Goal: Task Accomplishment & Management: Use online tool/utility

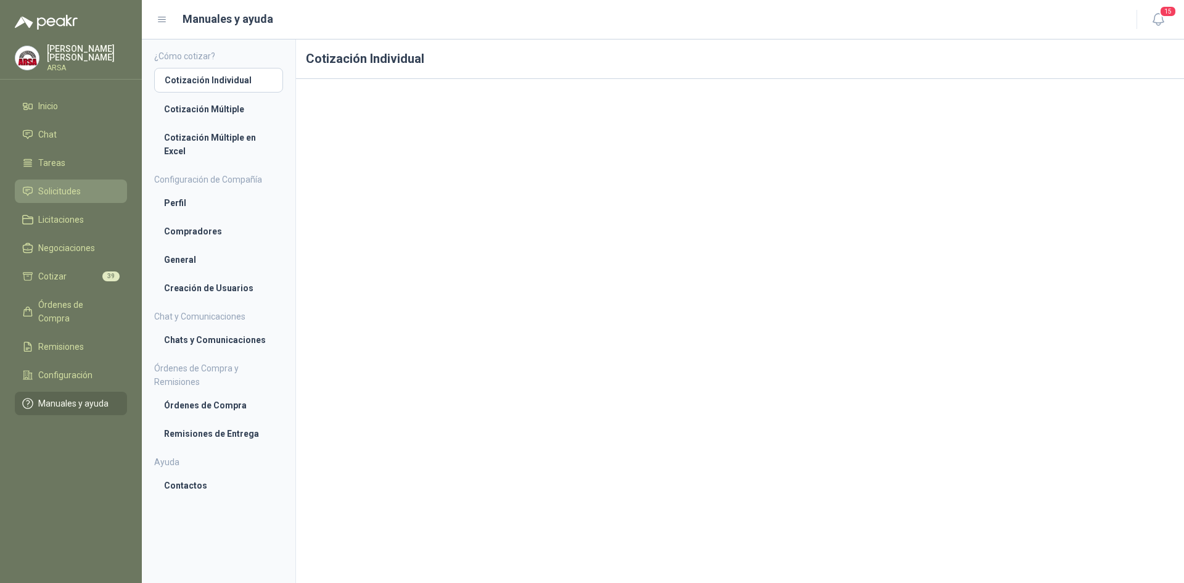
click at [61, 191] on span "Solicitudes" at bounding box center [59, 191] width 43 height 14
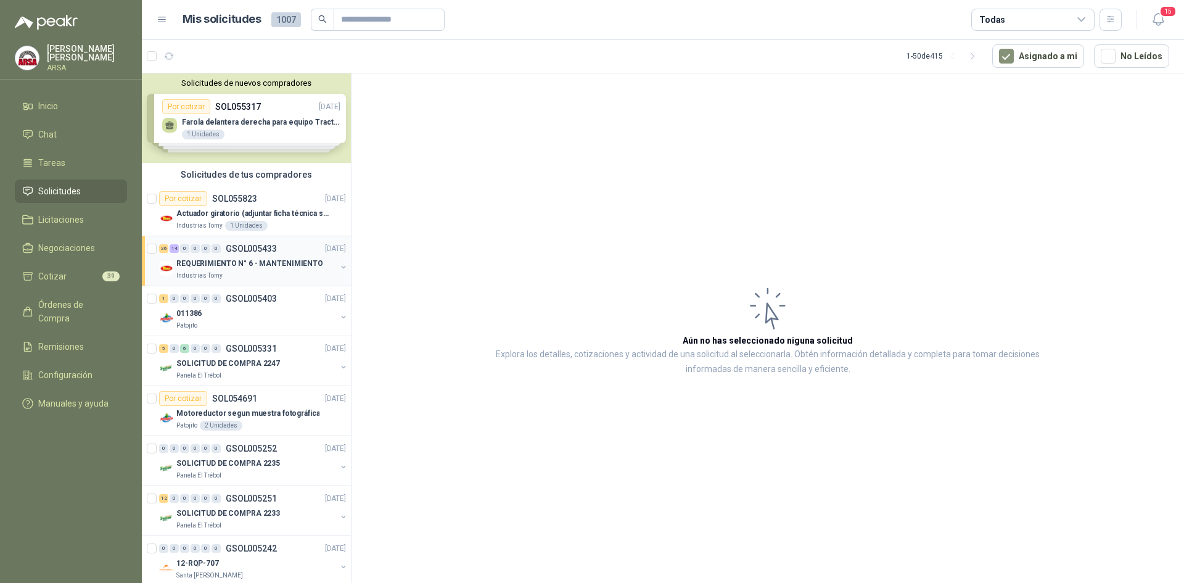
click at [194, 278] on p "Industrias Tomy" at bounding box center [199, 276] width 46 height 10
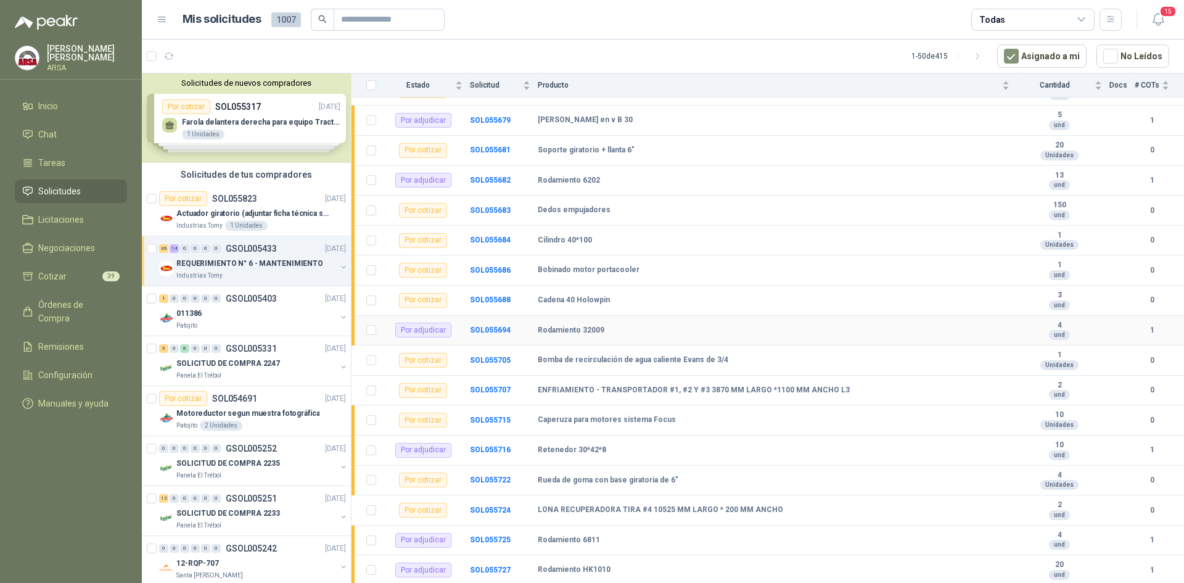
scroll to position [493, 0]
click at [492, 297] on b "SOL055688" at bounding box center [490, 298] width 41 height 9
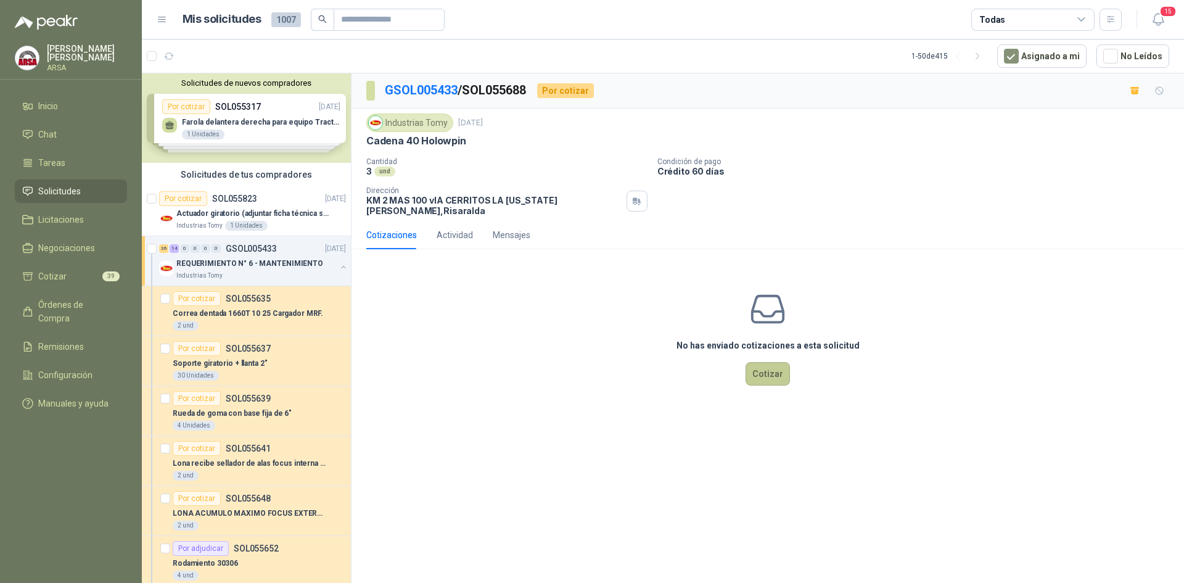
click at [768, 362] on button "Cotizar" at bounding box center [768, 373] width 44 height 23
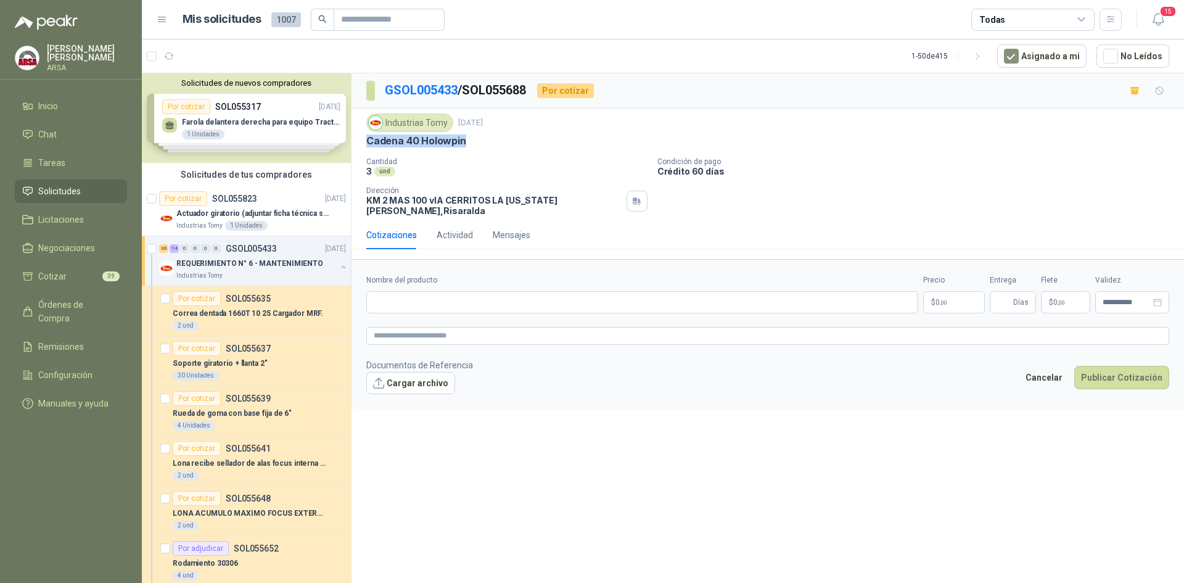
drag, startPoint x: 484, startPoint y: 147, endPoint x: 368, endPoint y: 142, distance: 116.1
click at [368, 142] on div "Cadena 40 Holowpin" at bounding box center [767, 140] width 803 height 13
copy p "Cadena 40 Holowpin"
click at [423, 291] on input "Nombre del producto" at bounding box center [642, 302] width 552 height 22
paste input "**********"
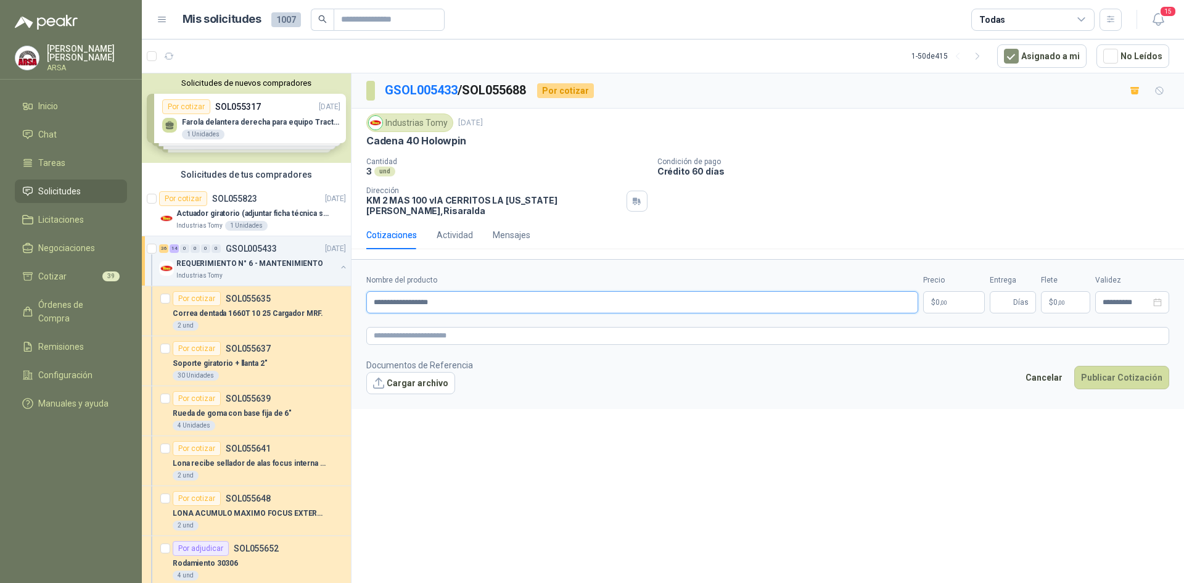
type input "**********"
click at [939, 299] on span "0 ,00" at bounding box center [942, 302] width 12 height 7
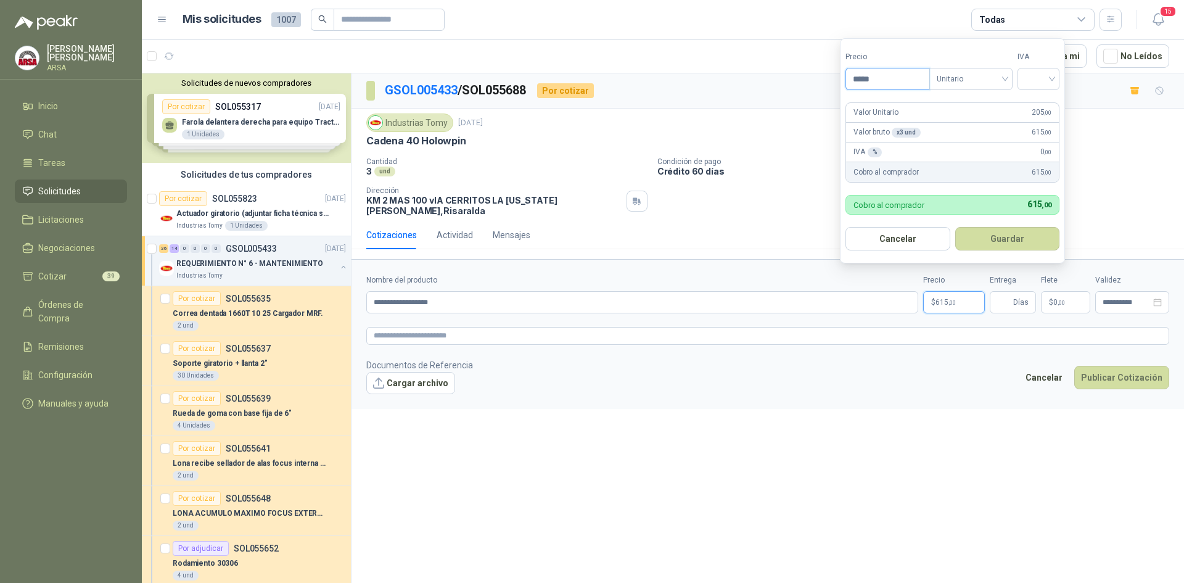
drag, startPoint x: 881, startPoint y: 81, endPoint x: 865, endPoint y: 77, distance: 16.5
click at [865, 77] on input "*****" at bounding box center [887, 78] width 83 height 21
type input "*********"
click at [1051, 77] on input "search" at bounding box center [1038, 77] width 27 height 19
click at [1034, 105] on div "19%" at bounding box center [1041, 104] width 23 height 14
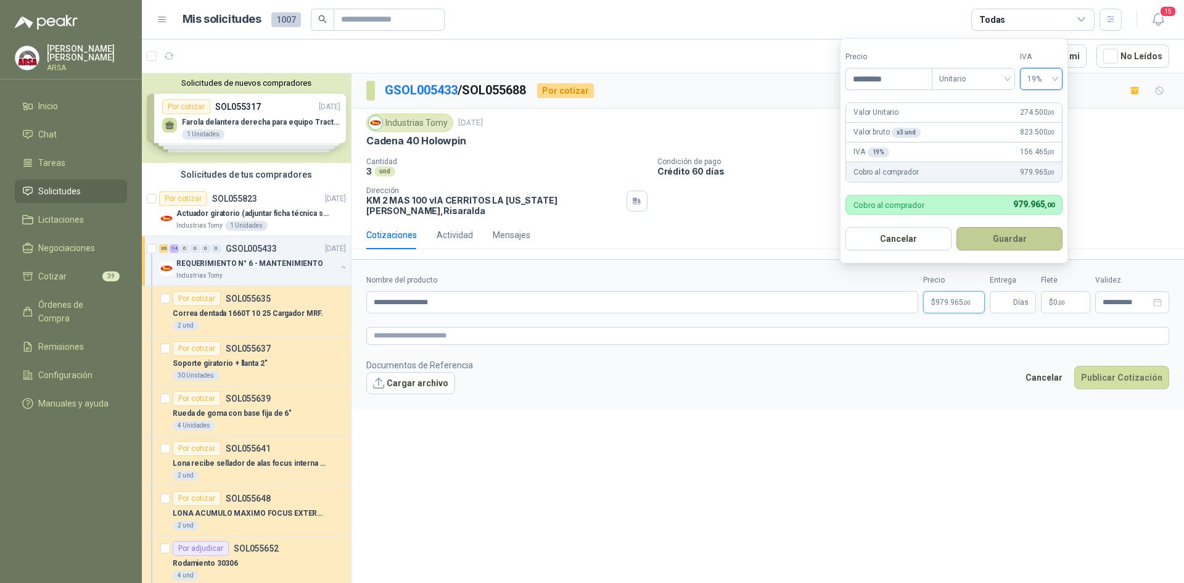
click at [996, 235] on button "Guardar" at bounding box center [1010, 238] width 106 height 23
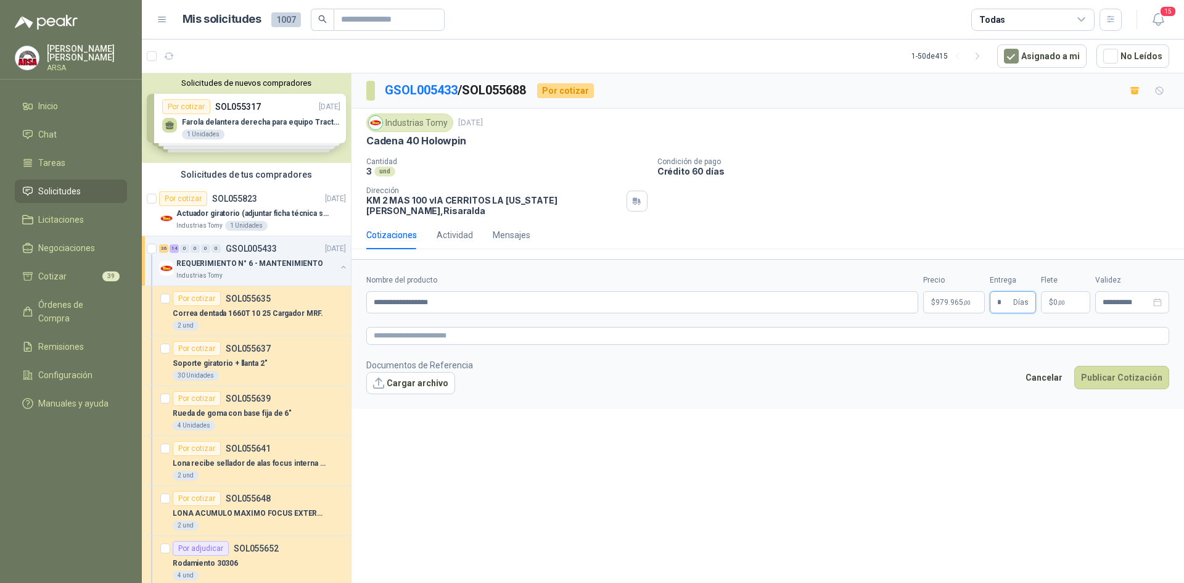
type input "*"
click at [1091, 368] on button "Publicar Cotización" at bounding box center [1121, 377] width 95 height 23
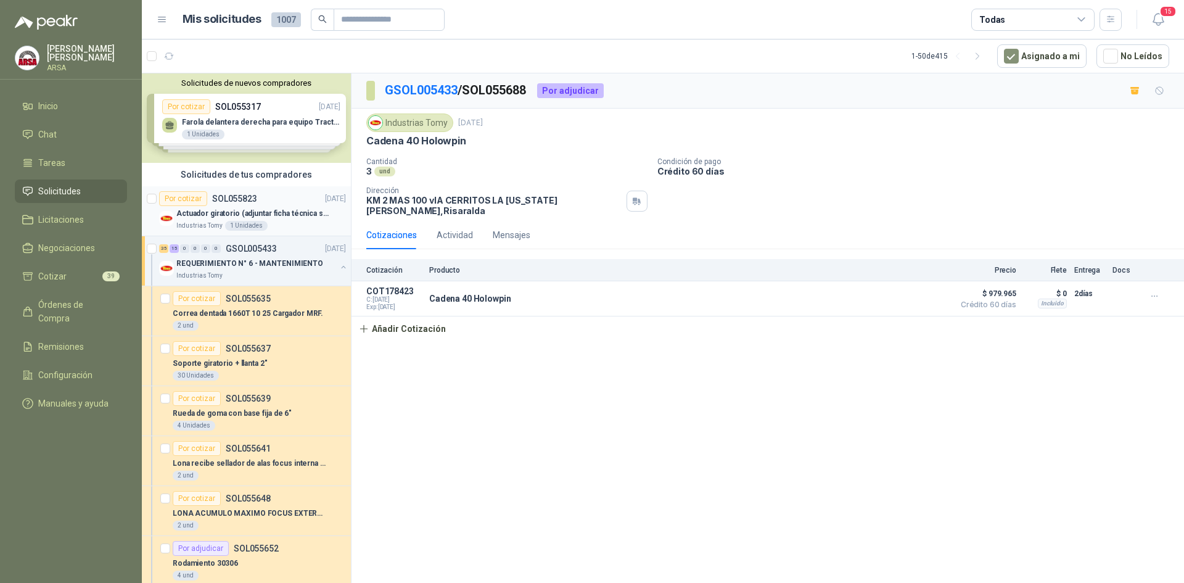
click at [223, 215] on p "Actuador giratorio (adjuntar ficha técnica si es diferente a festo)" at bounding box center [253, 214] width 154 height 12
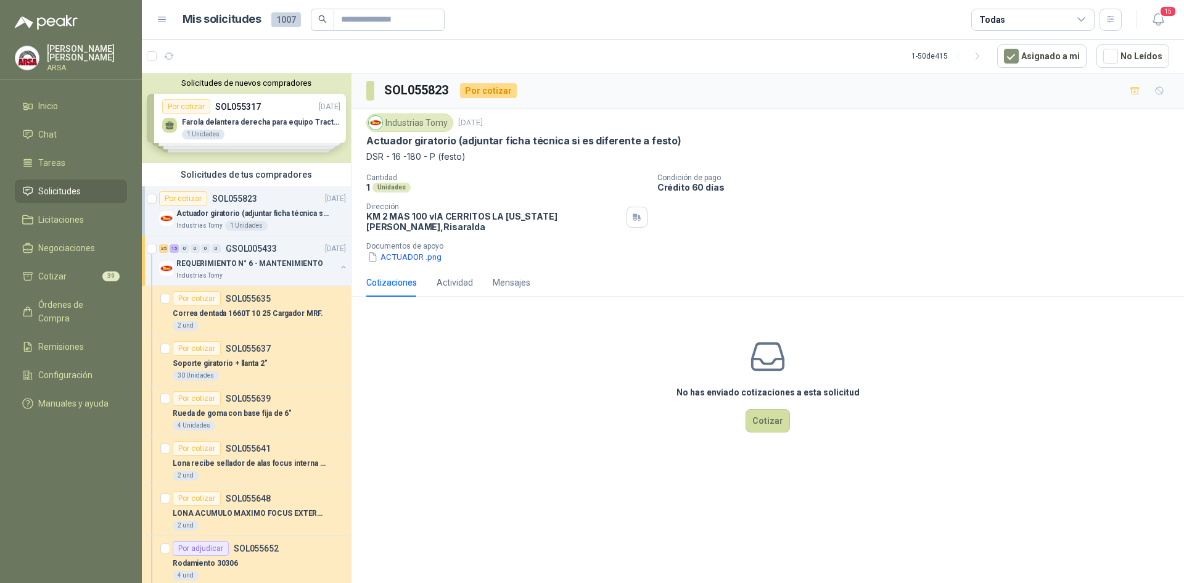
click at [31, 197] on li "Solicitudes" at bounding box center [70, 191] width 97 height 14
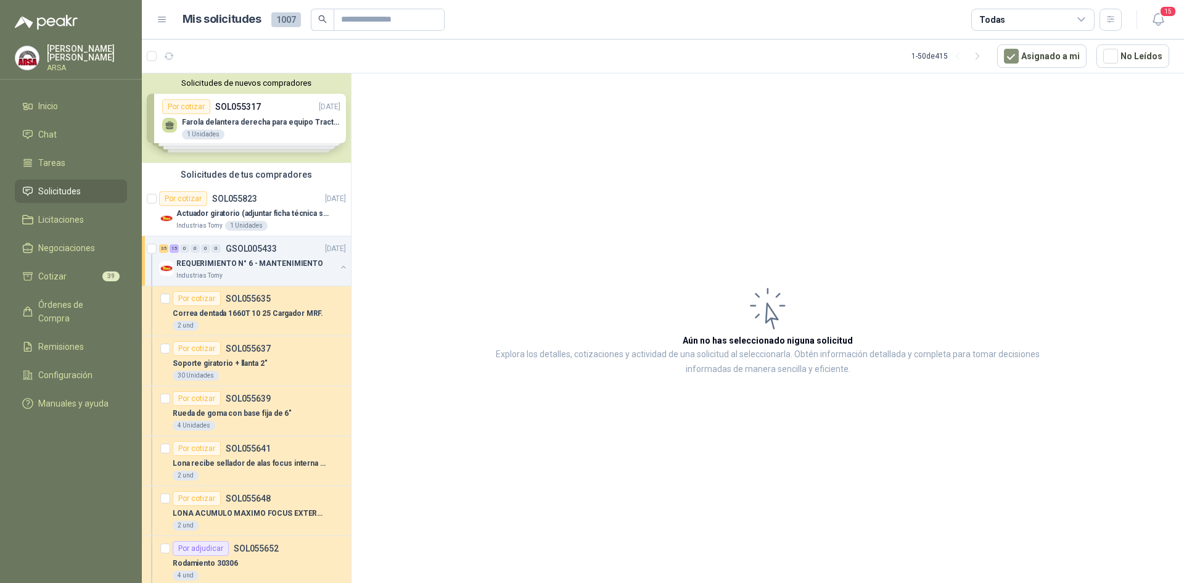
click at [46, 187] on span "Solicitudes" at bounding box center [59, 191] width 43 height 14
click at [46, 157] on span "Tareas" at bounding box center [51, 163] width 27 height 14
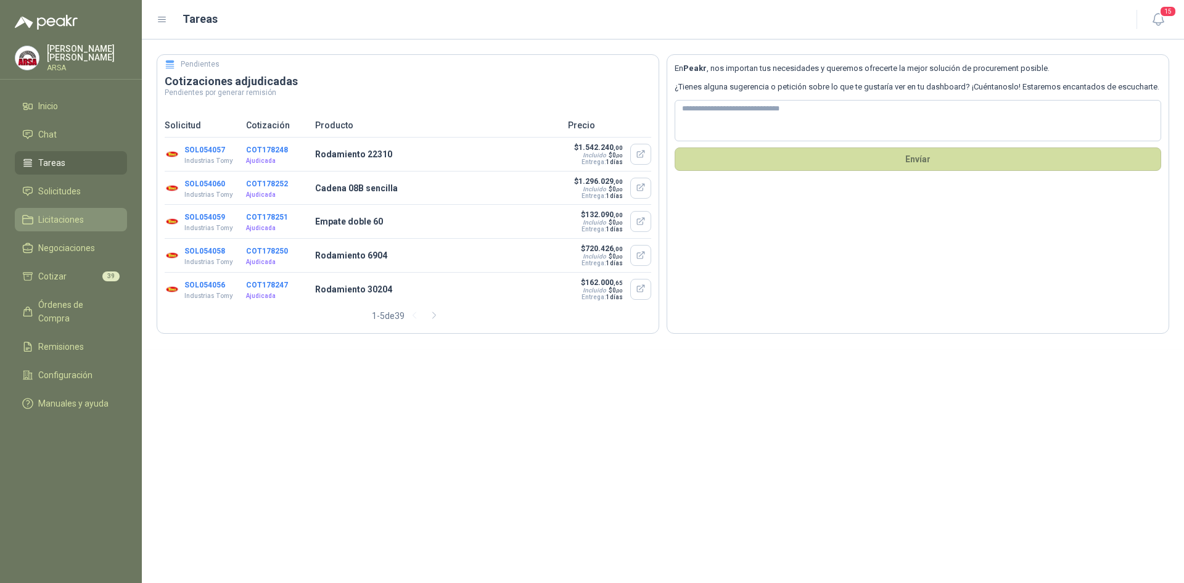
click at [54, 228] on link "Licitaciones" at bounding box center [71, 219] width 112 height 23
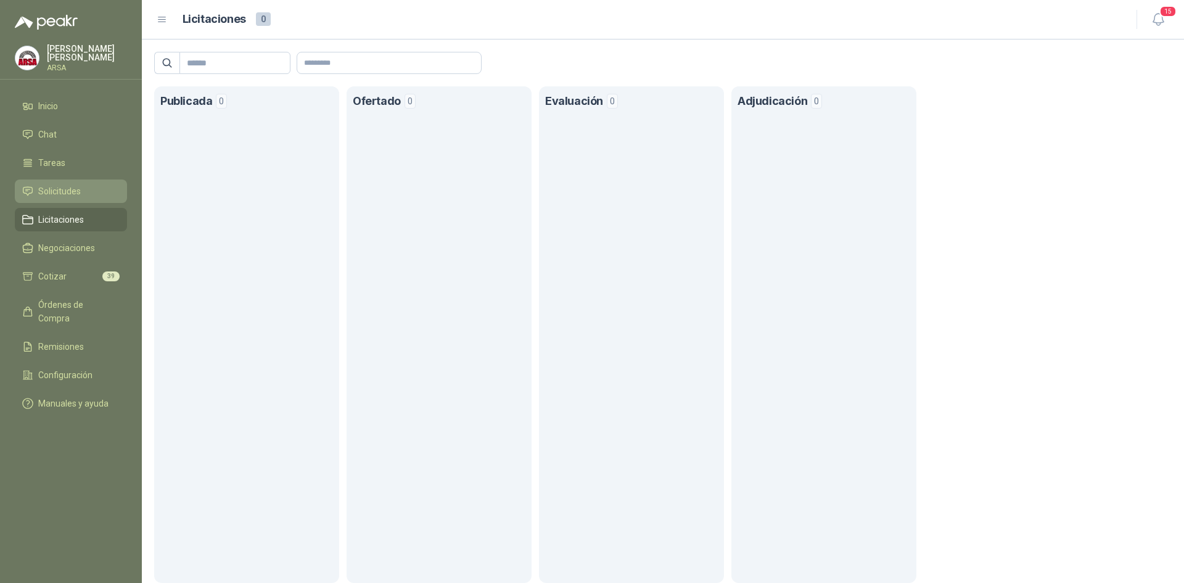
click at [56, 194] on span "Solicitudes" at bounding box center [59, 191] width 43 height 14
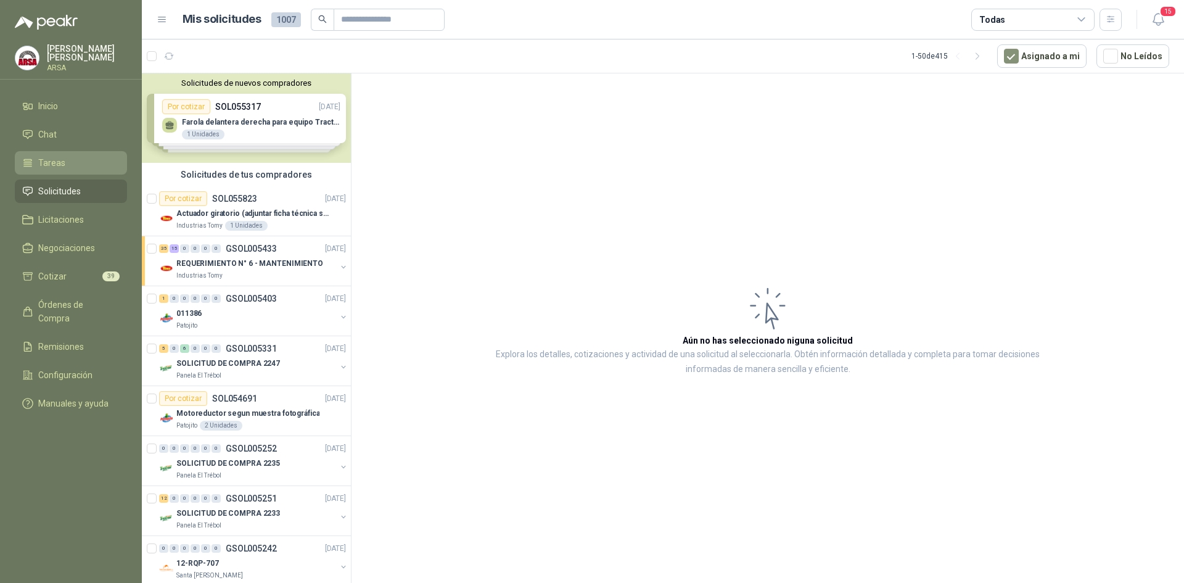
click at [61, 167] on span "Tareas" at bounding box center [51, 163] width 27 height 14
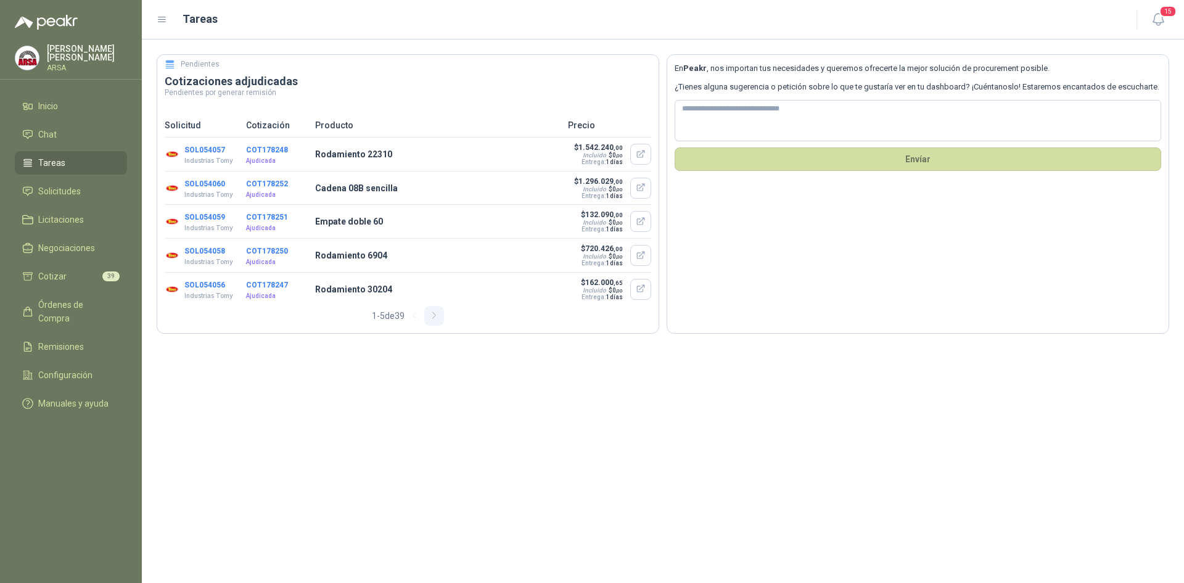
click at [435, 321] on icon "button" at bounding box center [434, 315] width 10 height 10
click at [413, 321] on icon "button" at bounding box center [417, 315] width 10 height 10
click at [78, 277] on li "Cotizar 39" at bounding box center [70, 277] width 97 height 14
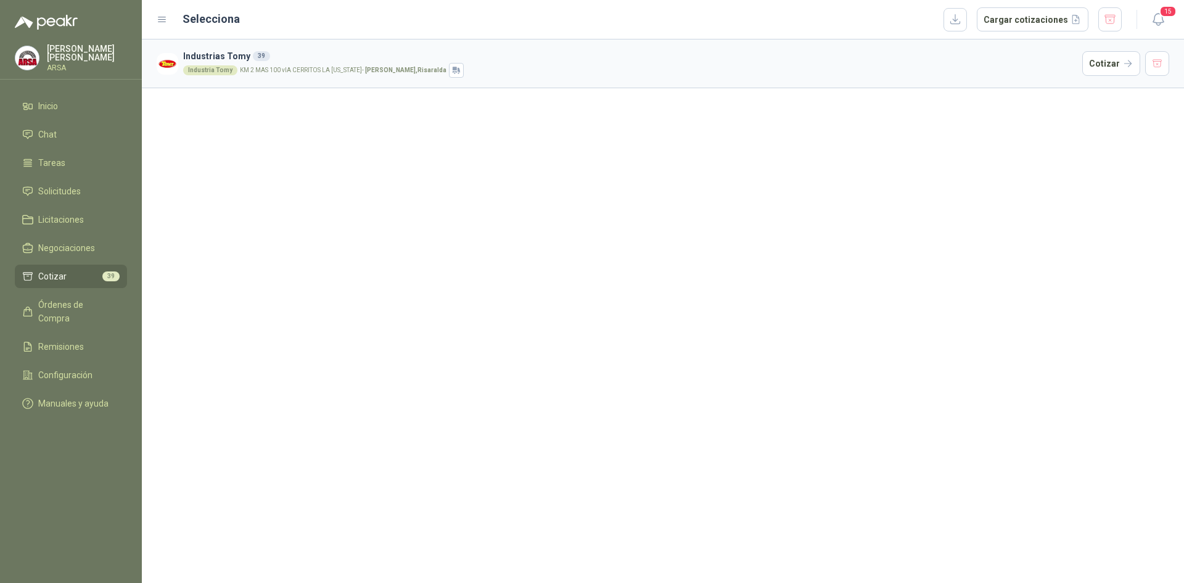
click at [493, 75] on div "Industria Tomy KM 2 MAS 100 vIA CERRITOS LA [US_STATE] - [GEOGRAPHIC_DATA] , [G…" at bounding box center [630, 70] width 894 height 15
click at [290, 75] on div "Industria Tomy KM 2 MAS 100 vIA CERRITOS LA [US_STATE] - [GEOGRAPHIC_DATA] , [G…" at bounding box center [630, 70] width 894 height 15
click at [215, 57] on h3 "Industrias Tomy 39" at bounding box center [630, 56] width 894 height 14
click at [208, 70] on div "Industria Tomy" at bounding box center [210, 70] width 54 height 10
click at [70, 300] on span "Órdenes de Compra" at bounding box center [76, 311] width 77 height 27
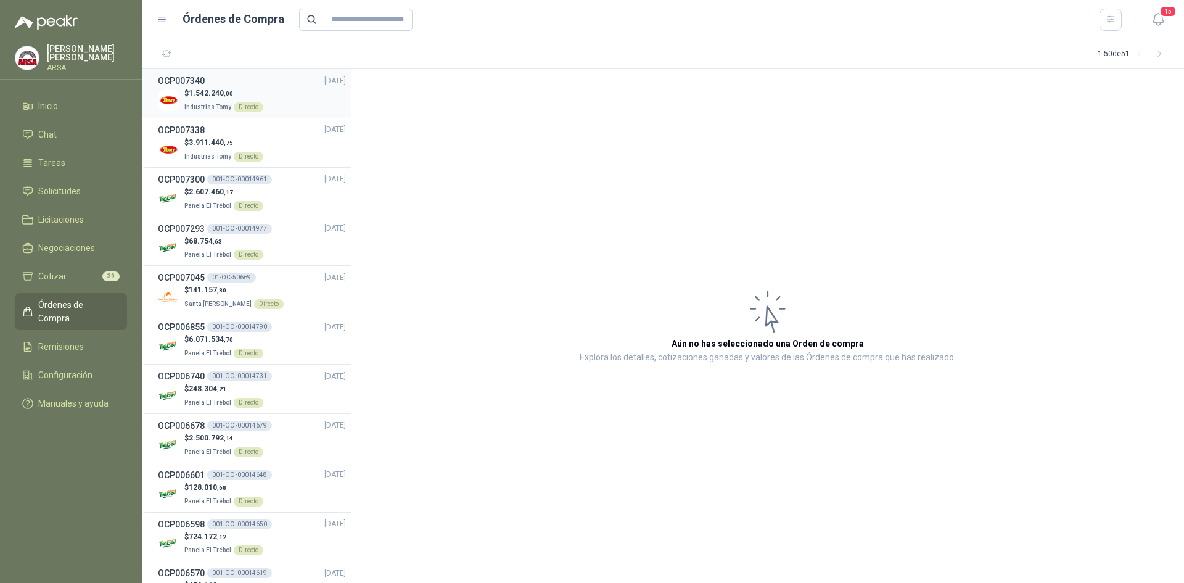
click at [260, 81] on div "OCP007340 [DATE]" at bounding box center [252, 81] width 188 height 14
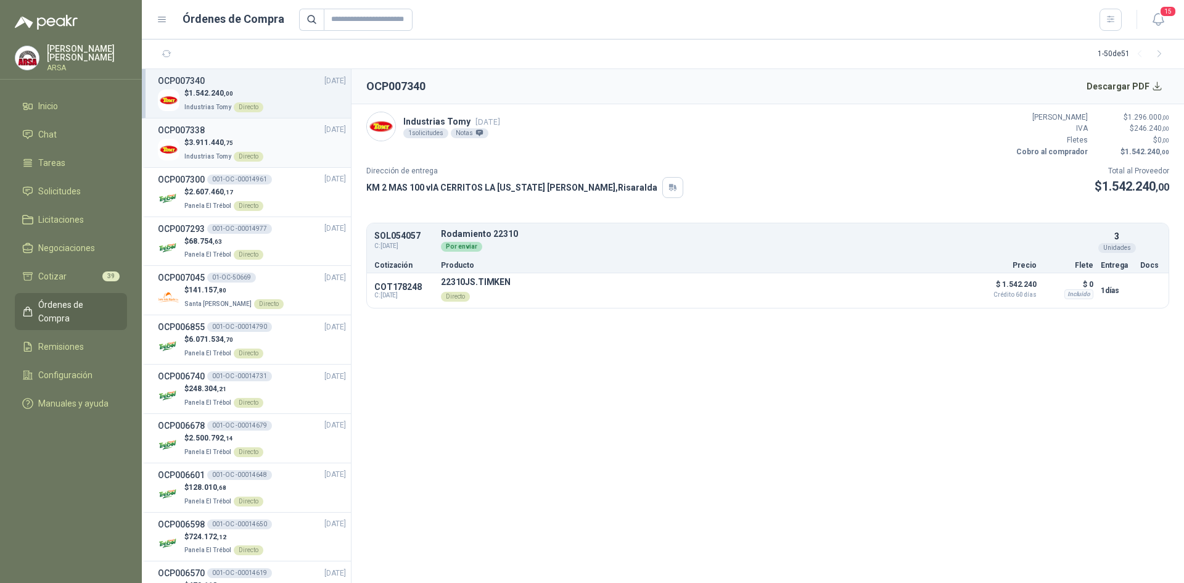
click at [299, 147] on div "$ 3.911.440 ,75 Industrias Tomy Directo" at bounding box center [252, 149] width 188 height 25
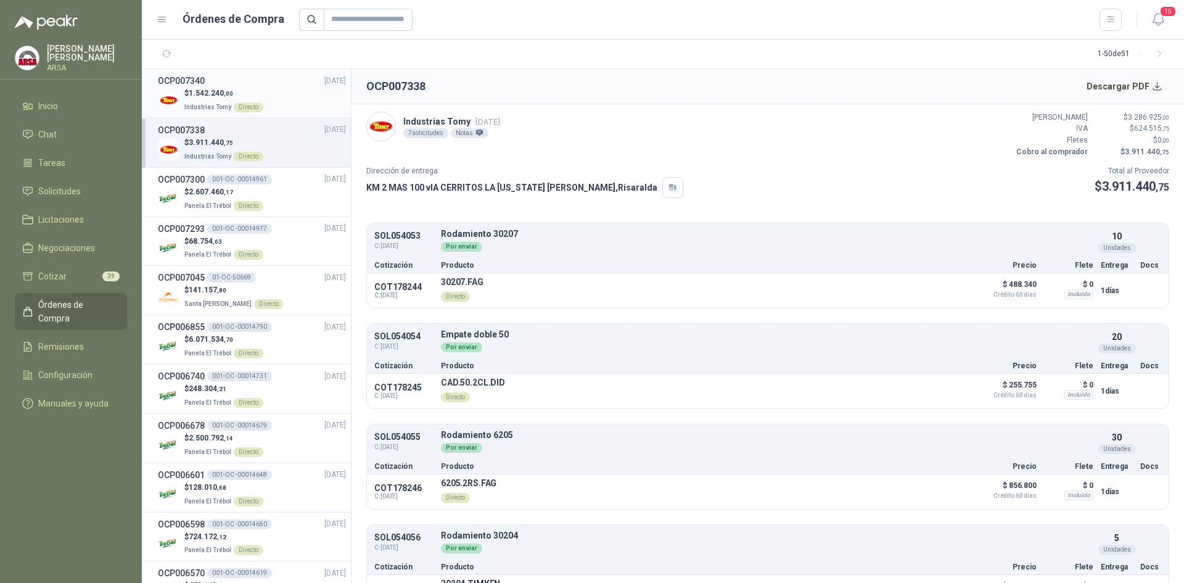
click at [283, 96] on div "$ 1.542.240 ,00 Industrias Tomy Directo" at bounding box center [252, 100] width 188 height 25
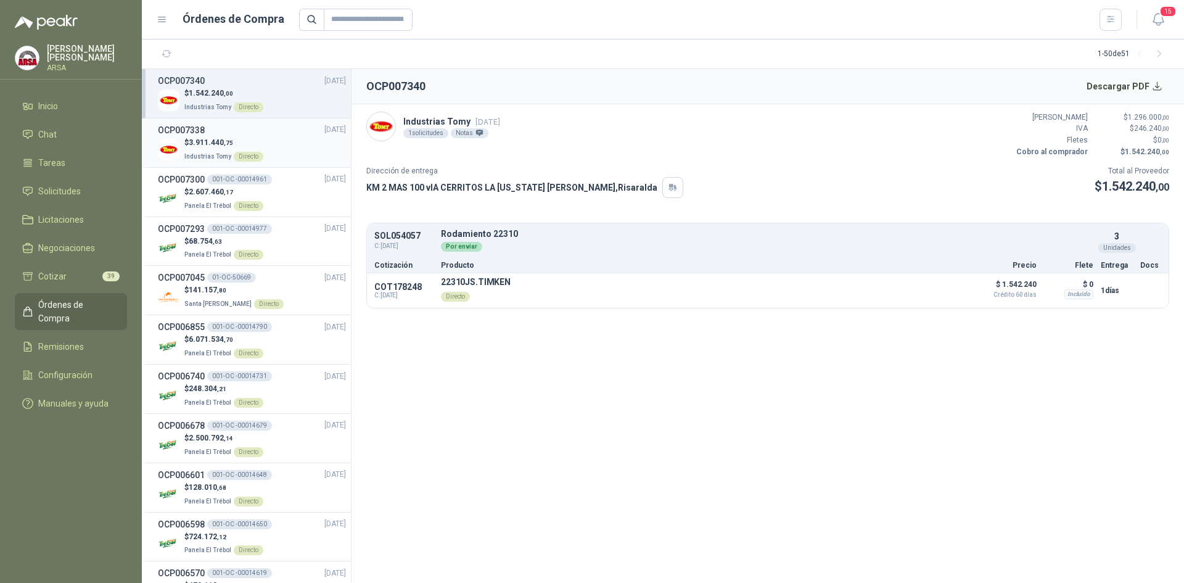
click at [278, 138] on div "$ 3.911.440 ,75 Industrias Tomy Directo" at bounding box center [252, 149] width 188 height 25
